Goal: Information Seeking & Learning: Learn about a topic

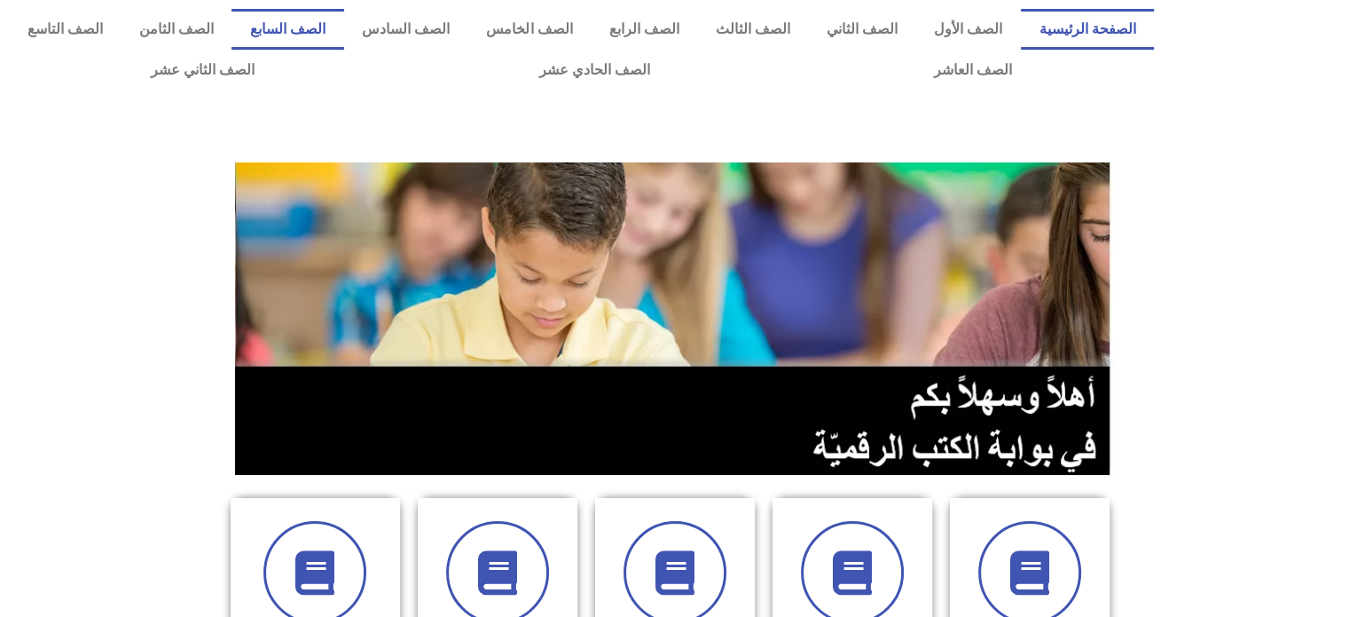
click at [343, 31] on link "الصف السابع" at bounding box center [288, 29] width 112 height 41
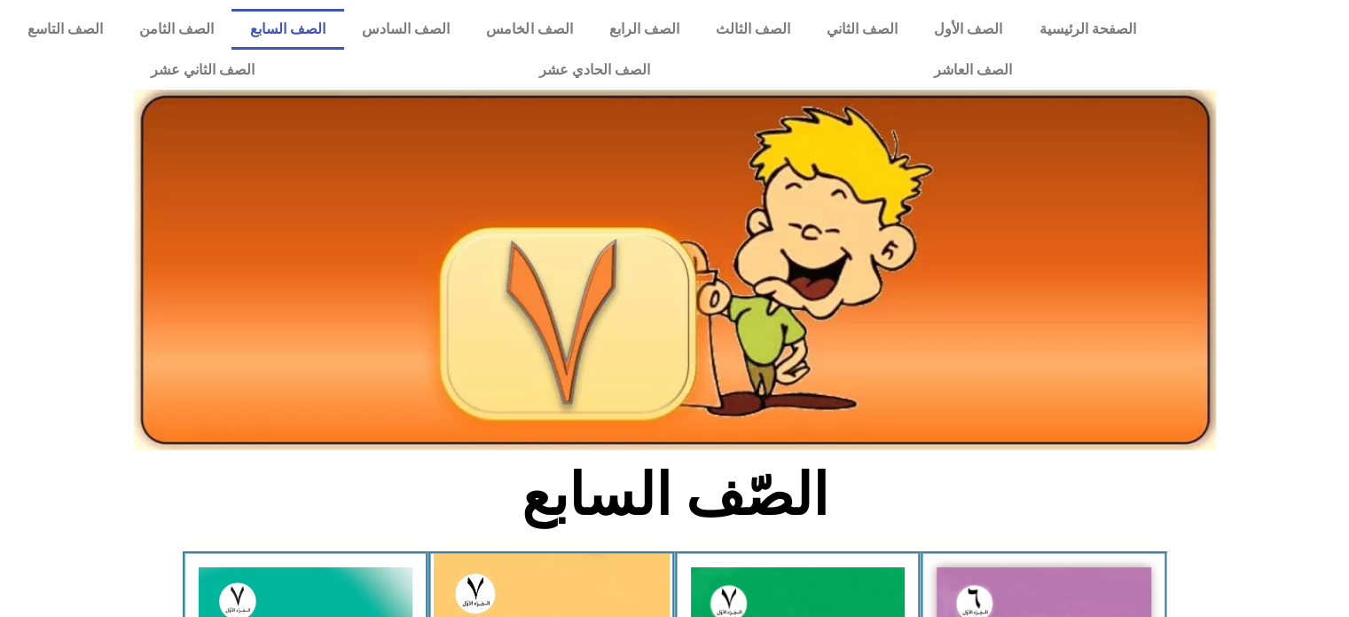
click at [343, 30] on link "الصف السابع" at bounding box center [288, 29] width 112 height 41
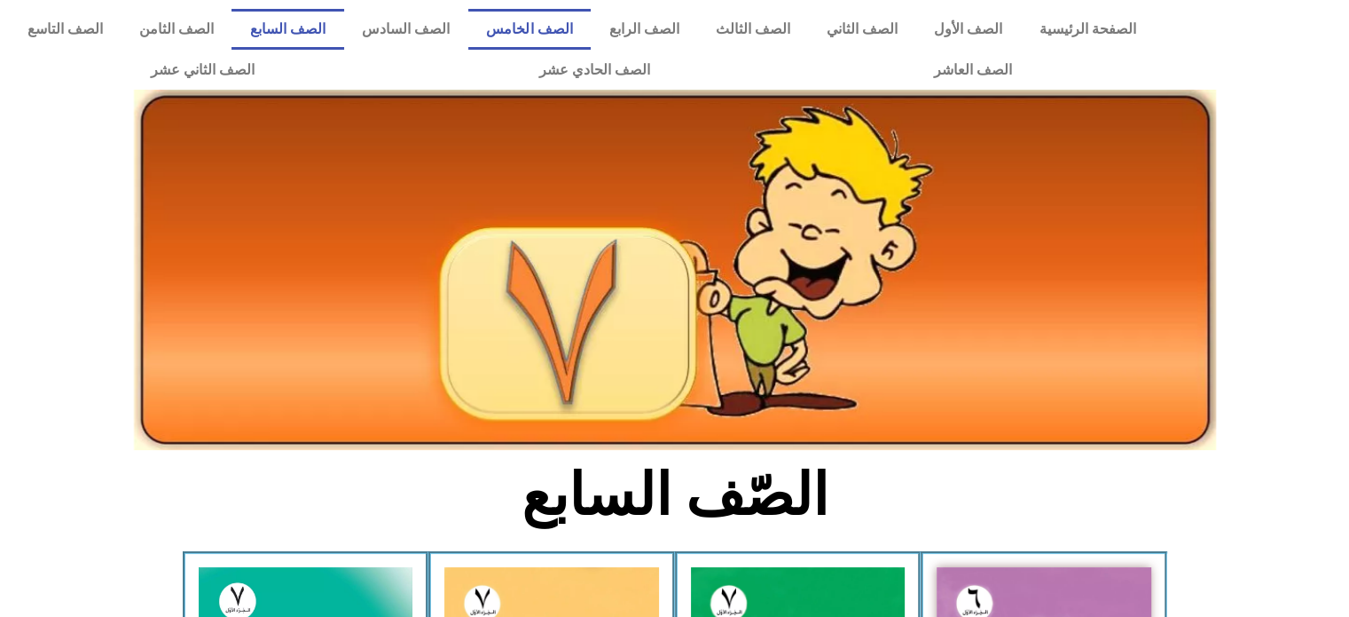
click at [570, 25] on link "الصف الخامس" at bounding box center [529, 29] width 122 height 41
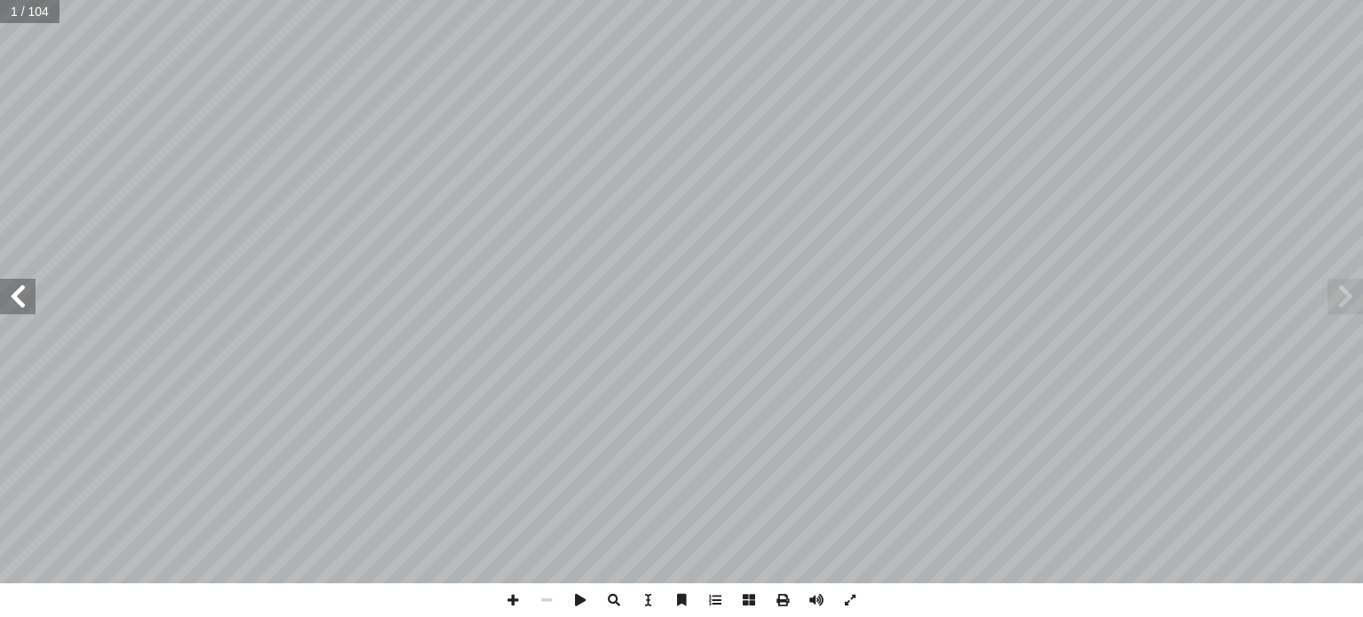
click at [32, 297] on span at bounding box center [17, 296] width 35 height 35
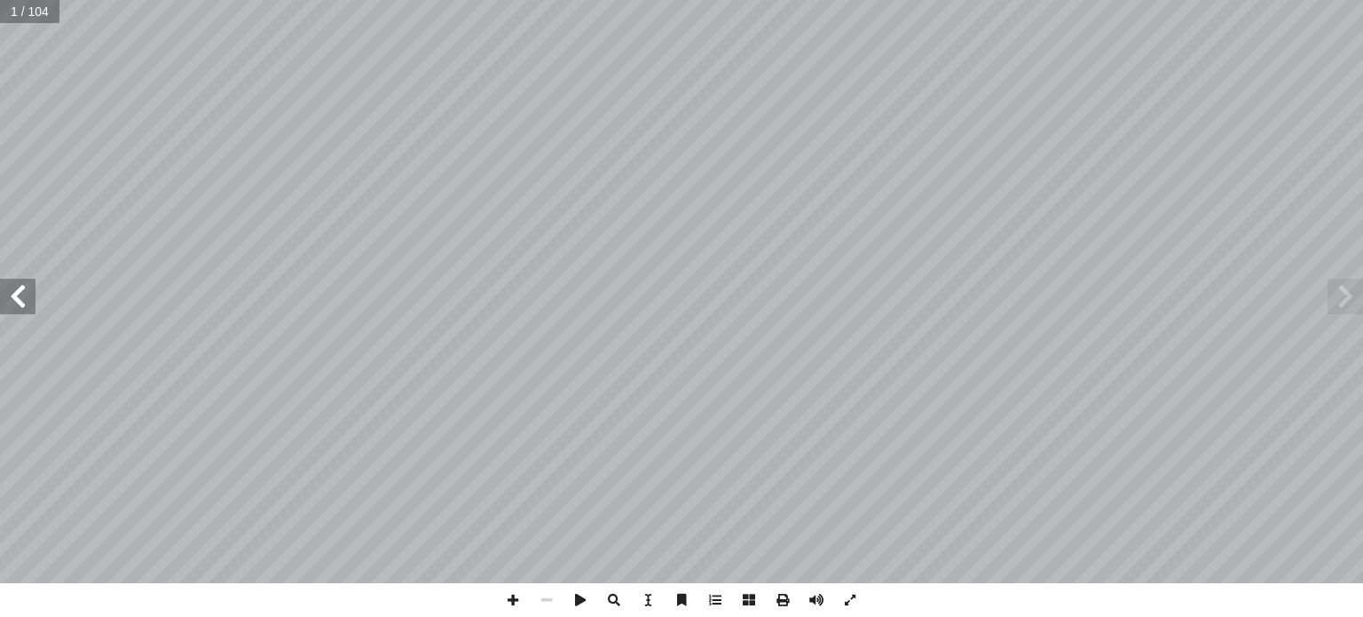
click at [32, 297] on span at bounding box center [17, 296] width 35 height 35
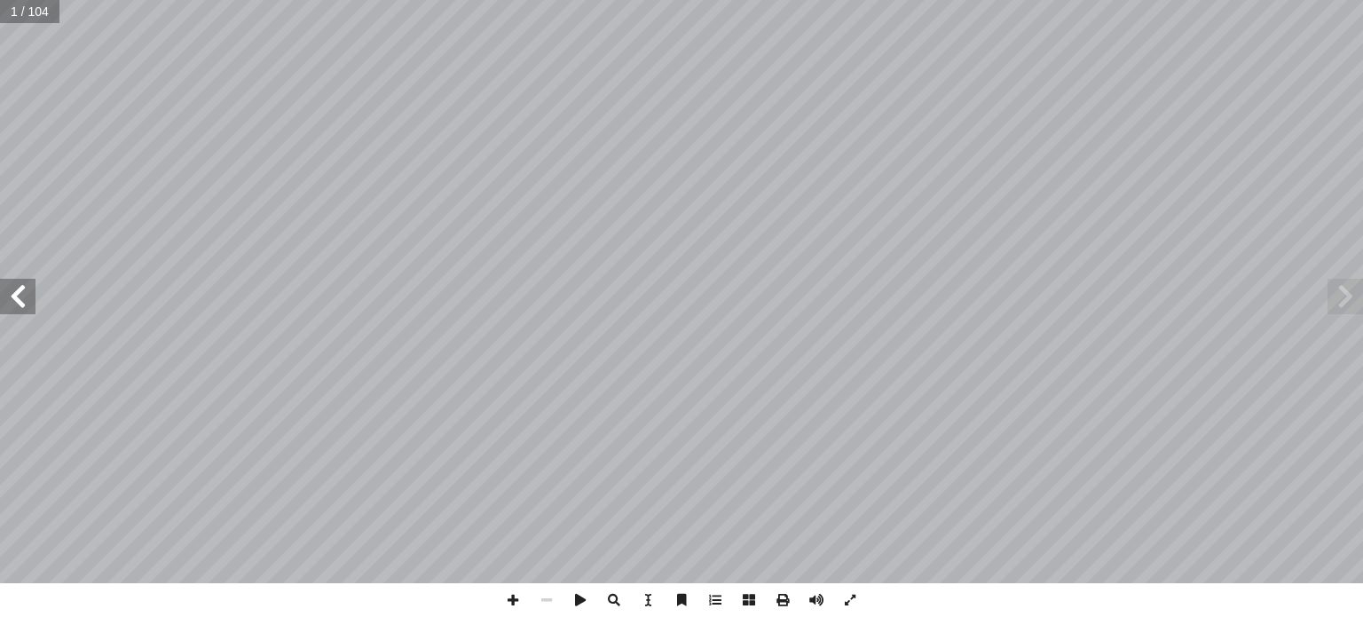
click at [32, 297] on span at bounding box center [17, 296] width 35 height 35
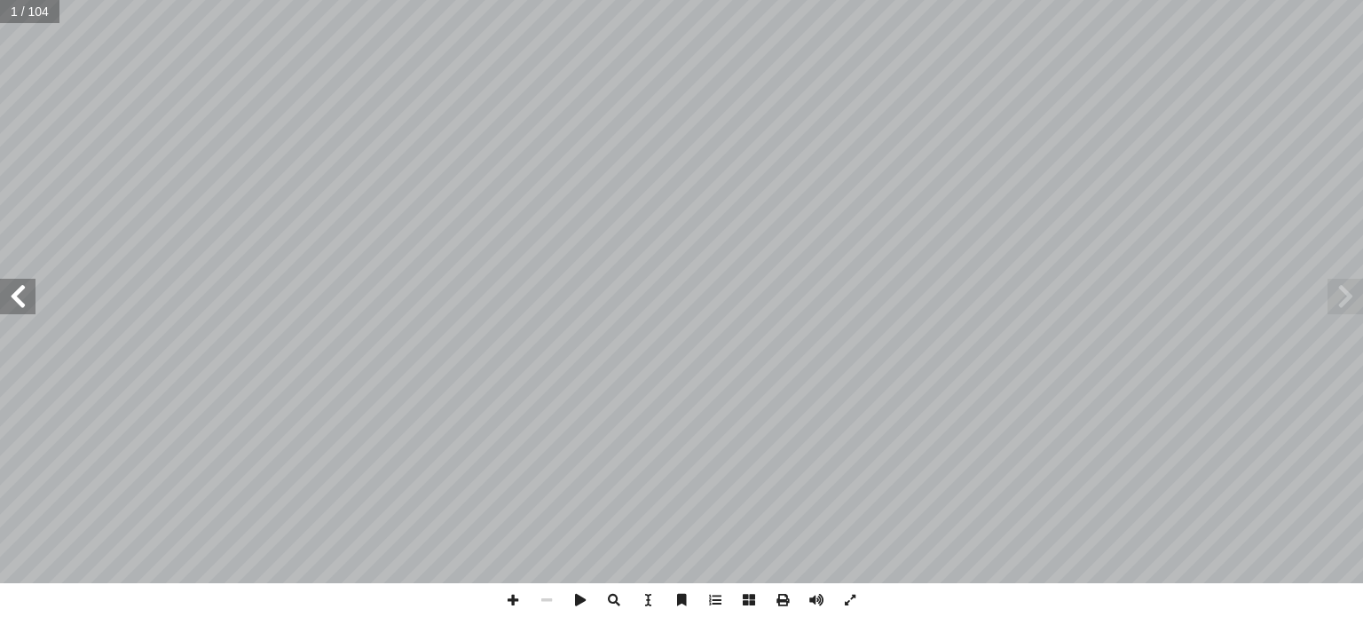
click at [32, 297] on span at bounding box center [17, 296] width 35 height 35
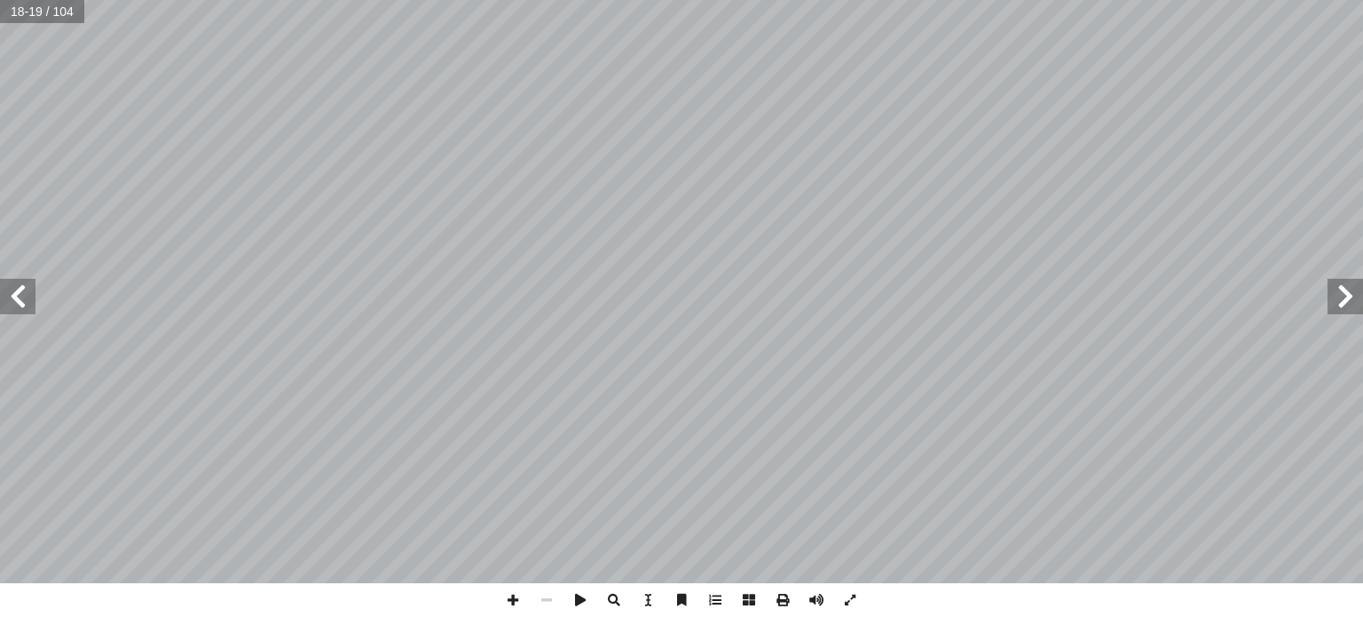
click at [32, 297] on span at bounding box center [17, 296] width 35 height 35
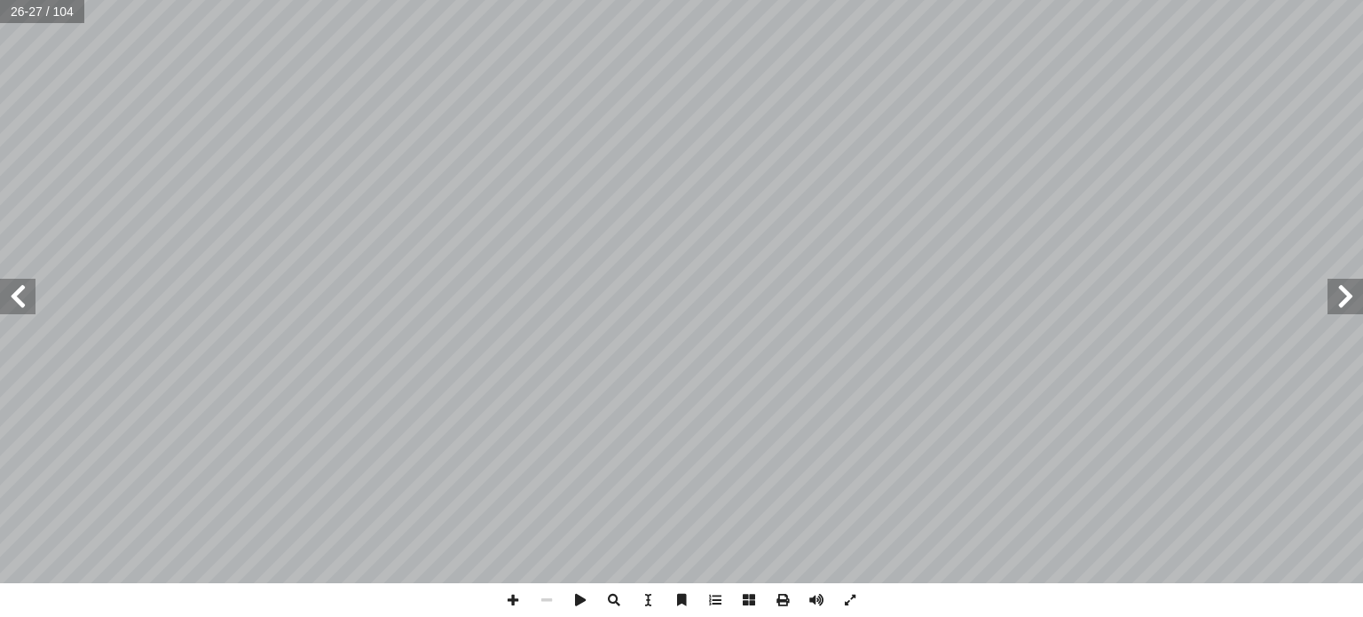
click at [32, 297] on span at bounding box center [17, 296] width 35 height 35
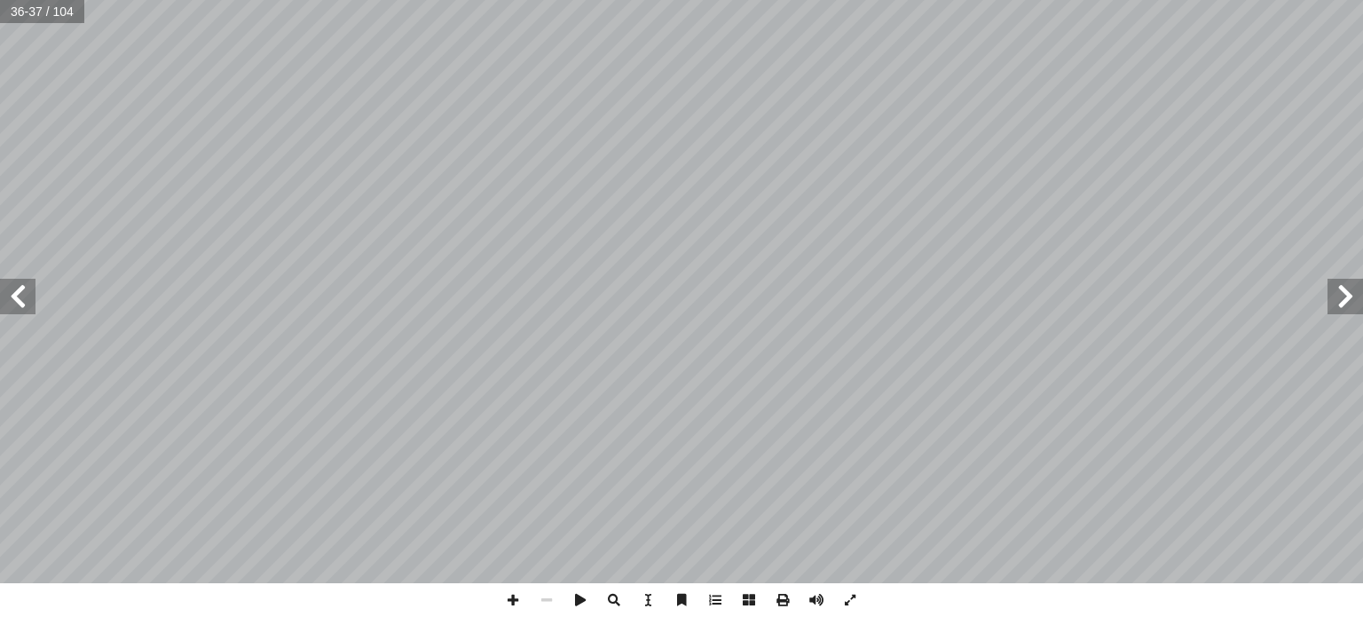
click at [32, 297] on span at bounding box center [17, 296] width 35 height 35
click at [515, 595] on span at bounding box center [513, 600] width 34 height 34
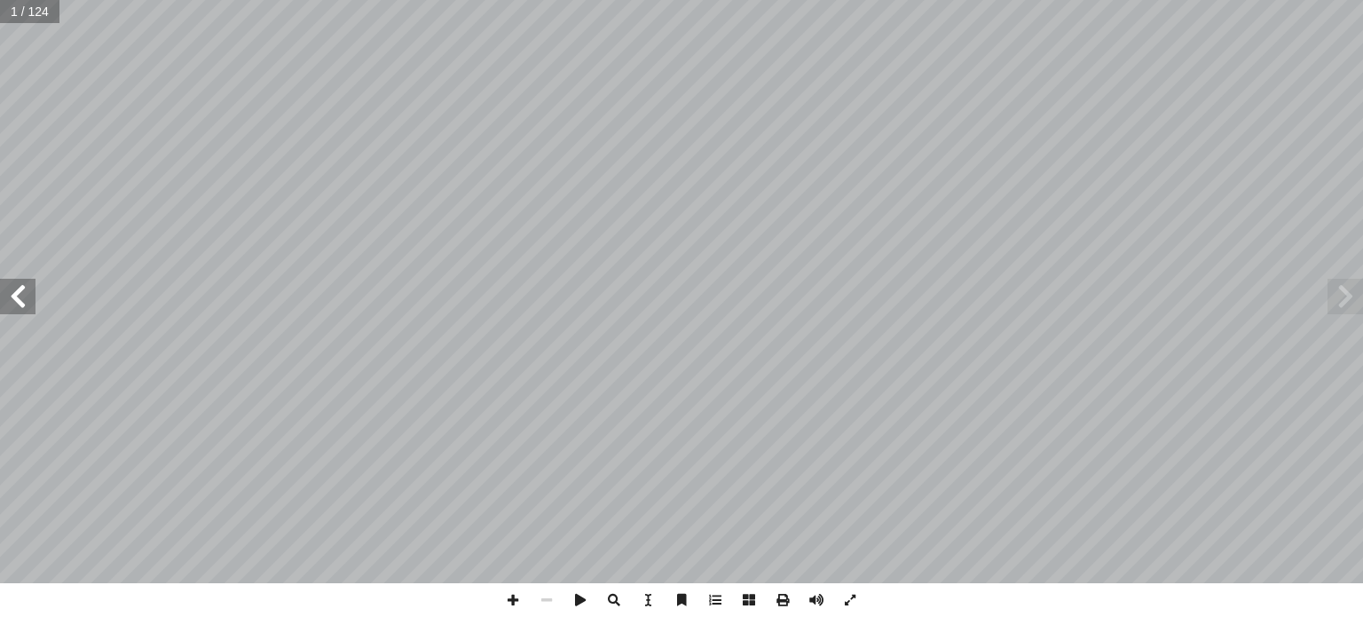
click at [26, 289] on span at bounding box center [17, 296] width 35 height 35
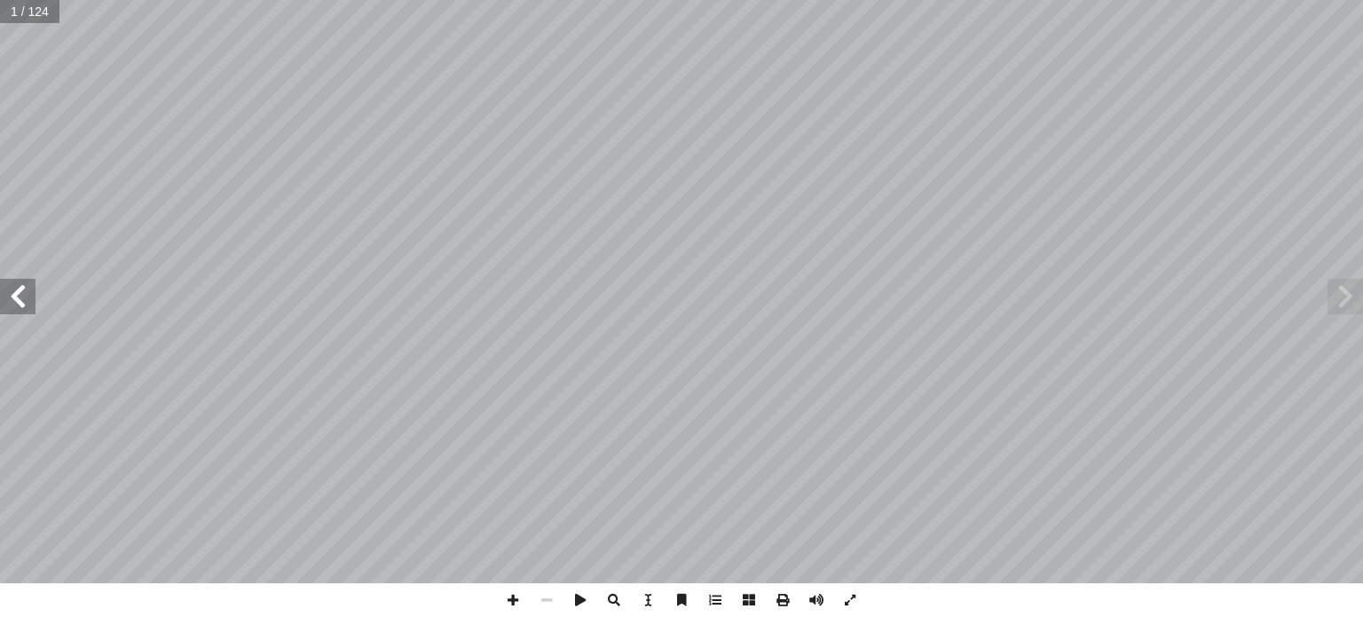
click at [26, 289] on span at bounding box center [17, 296] width 35 height 35
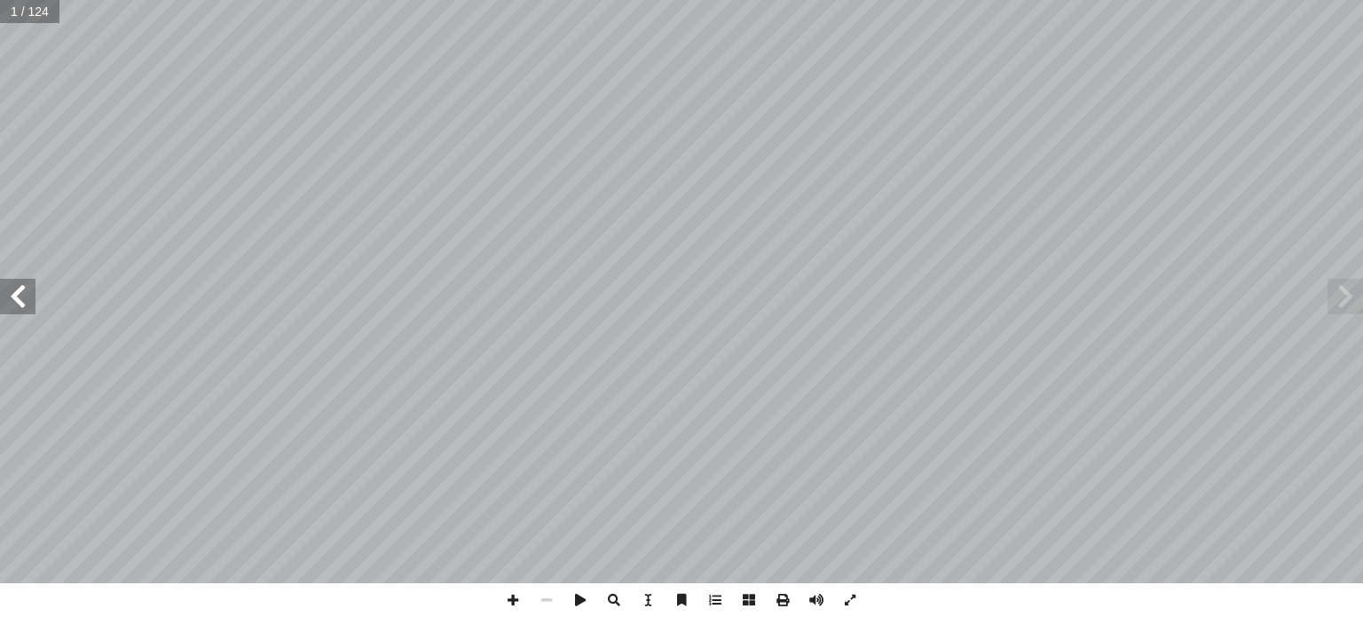
click at [26, 289] on span at bounding box center [17, 296] width 35 height 35
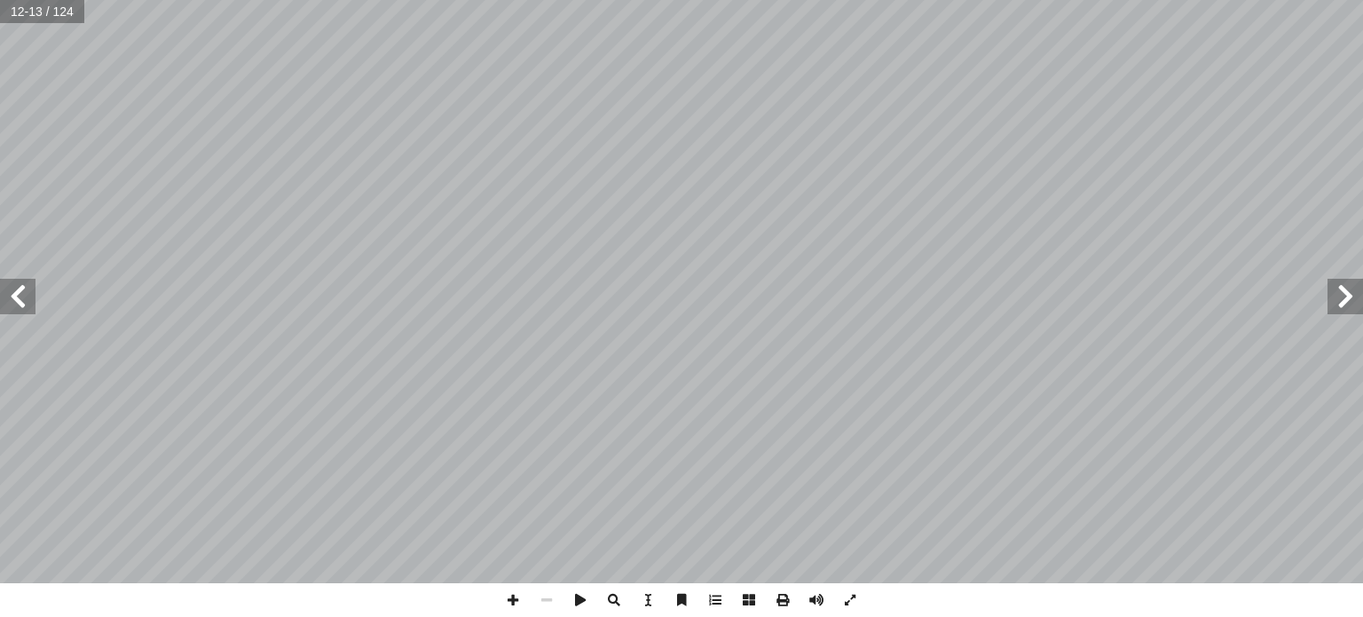
click at [26, 289] on span at bounding box center [17, 296] width 35 height 35
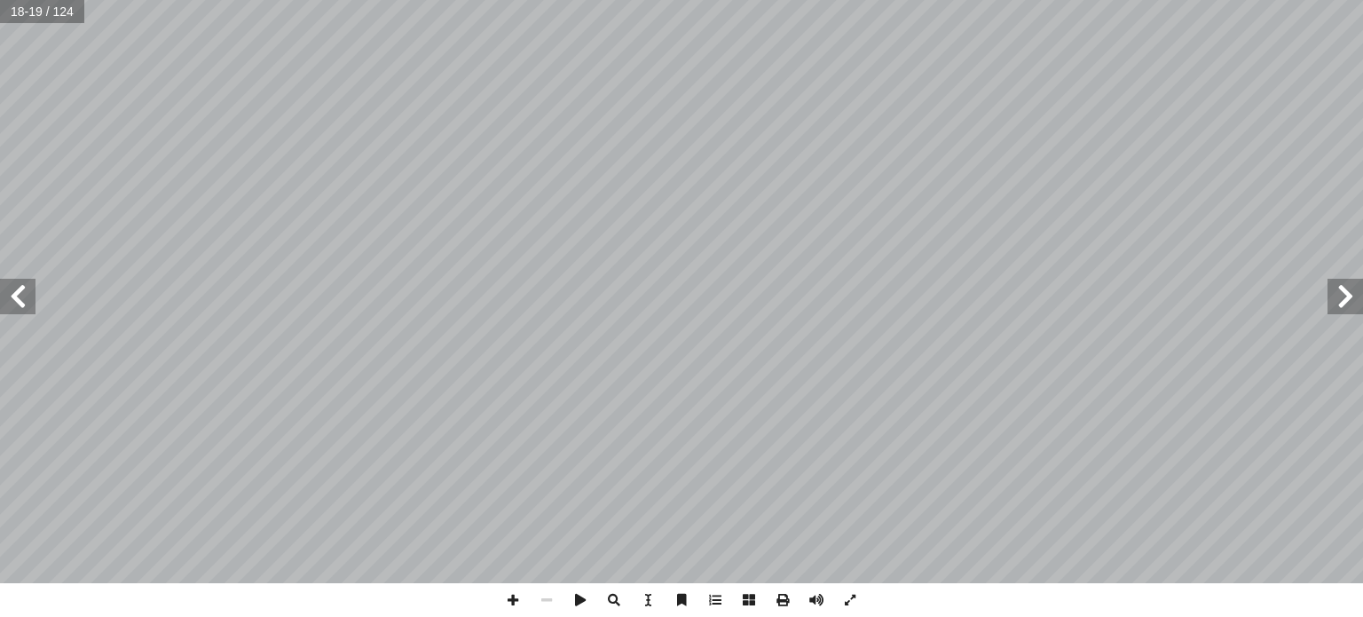
click at [26, 289] on span at bounding box center [17, 296] width 35 height 35
click at [515, 598] on span at bounding box center [513, 600] width 34 height 34
click at [10, 311] on span at bounding box center [17, 296] width 35 height 35
click at [570, 161] on html "الصفحة الرئيسية الصف الأول الصف الثاني الصف الثالث الصف الرابع الصف الخامس الصف…" at bounding box center [681, 80] width 1363 height 161
